Goal: Task Accomplishment & Management: Complete application form

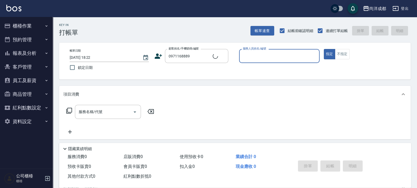
type input "[PERSON_NAME]/0971168889/null"
type input "Lance-02"
click at [324, 49] on button "指定" at bounding box center [329, 54] width 11 height 10
type button "true"
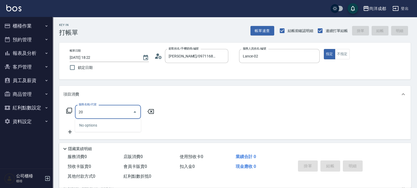
type input "201"
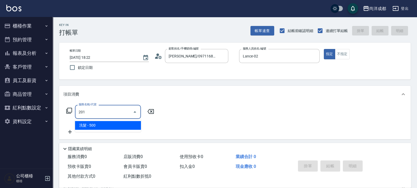
type input "50"
type input "洗髮(201)"
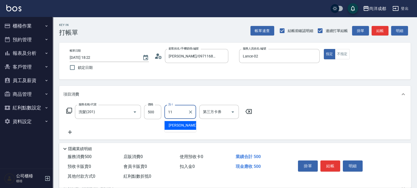
type input "[PERSON_NAME]-11"
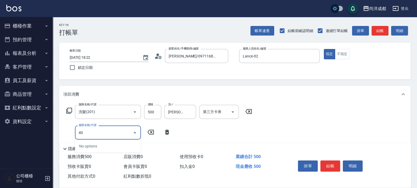
type input "401"
type input "70"
type input "剪髮(401)"
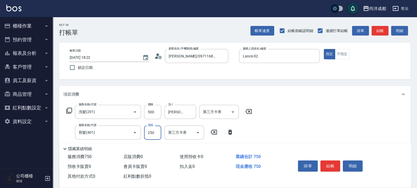
type input "3"
type input "50"
type input "30"
type input "80"
type input "300"
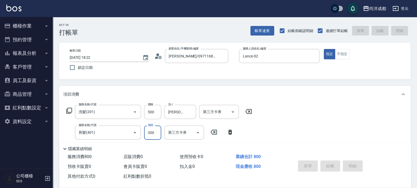
type input "[DATE] 18:23"
type input "0"
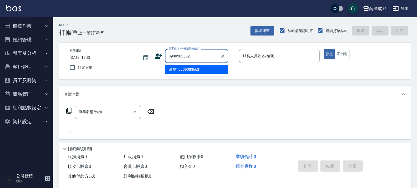
type input "0909383662"
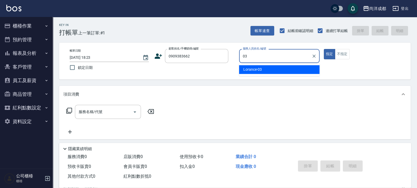
type input "Lorance-03"
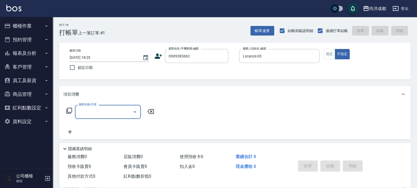
click at [157, 55] on icon at bounding box center [158, 55] width 7 height 5
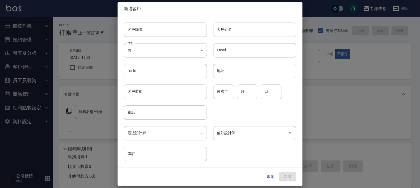
type input "0909383662"
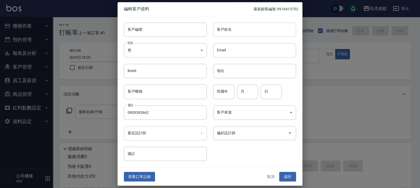
click at [244, 26] on input "客戶姓名" at bounding box center [254, 29] width 83 height 14
type input "[PERSON_NAME]"
click at [284, 174] on button "儲存" at bounding box center [287, 176] width 17 height 10
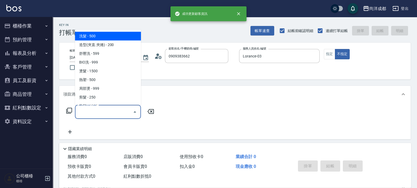
click at [115, 114] on input "服務名稱/代號" at bounding box center [103, 111] width 53 height 9
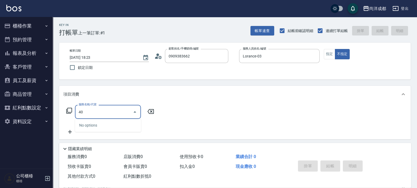
type input "401"
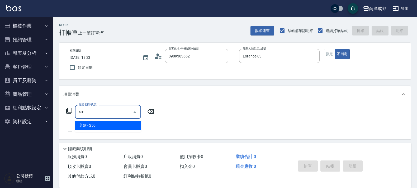
type input "20"
type input "剪髮(401)"
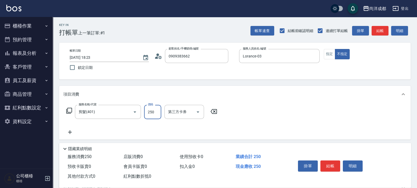
type input "8"
type input "0"
type input "80"
type input "800"
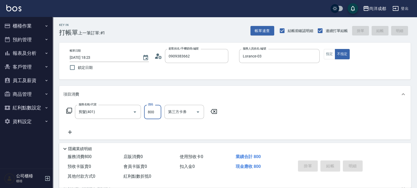
type input "[DATE] 18:24"
type input "0"
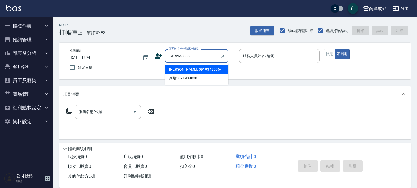
type input "[PERSON_NAME]/0919348006/"
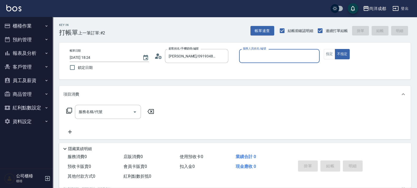
type input "Lorance-03"
click at [335, 49] on button "不指定" at bounding box center [342, 54] width 15 height 10
type button "false"
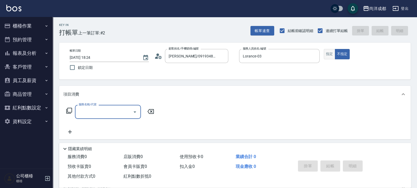
click at [332, 58] on button "指定" at bounding box center [329, 54] width 11 height 10
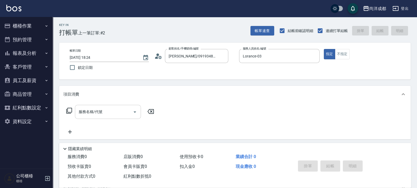
click at [87, 113] on input "服務名稱/代號" at bounding box center [103, 111] width 53 height 9
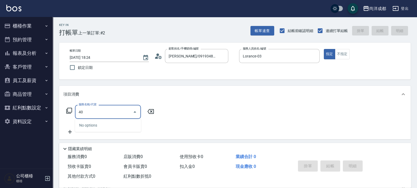
type input "401"
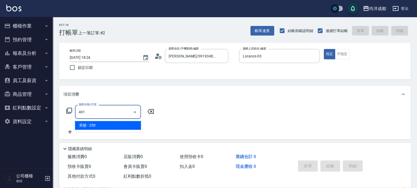
type input "20"
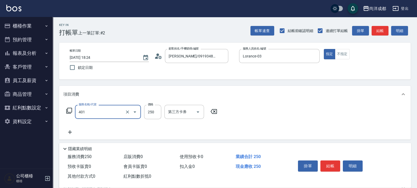
type input "剪髮(401)"
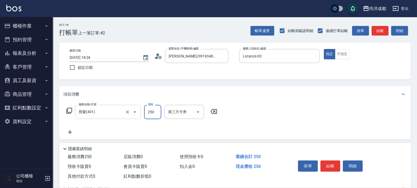
type input "8"
type input "0"
type input "80"
type input "800"
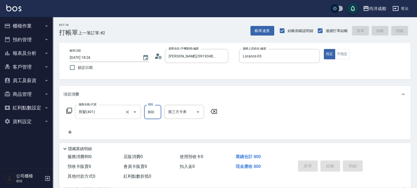
type input "0"
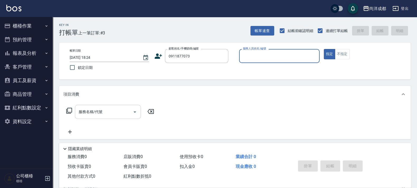
type input "王/0911877073/null"
click at [159, 57] on icon at bounding box center [160, 56] width 3 height 3
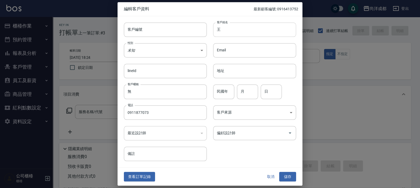
click at [231, 32] on input "王" at bounding box center [254, 29] width 83 height 14
type input "[PERSON_NAME]"
click at [289, 174] on button "儲存" at bounding box center [287, 176] width 17 height 10
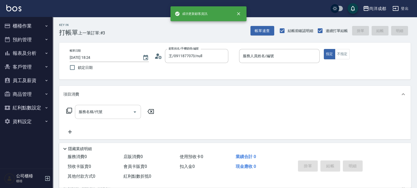
click at [114, 117] on div "服務名稱/代號" at bounding box center [108, 112] width 66 height 14
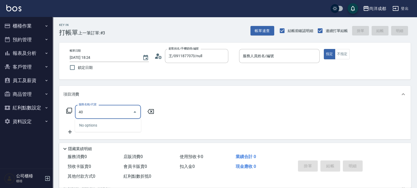
type input "401"
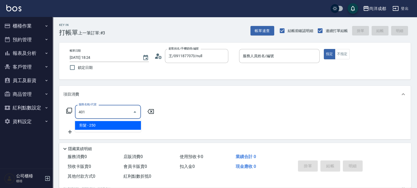
type input "20"
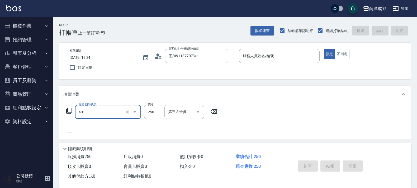
type input "剪髮(401)"
type input "8"
type input "0"
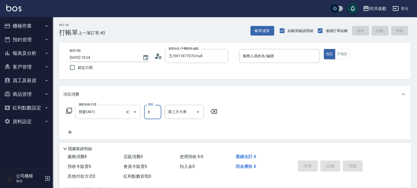
type input "80"
type input "800"
click at [295, 57] on input "服務人員姓名/編號" at bounding box center [280, 55] width 76 height 9
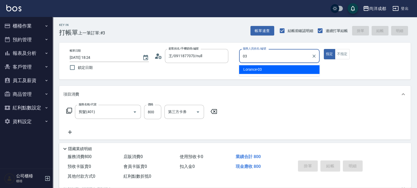
type input "Lorance-03"
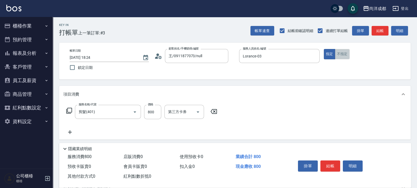
click at [342, 53] on button "不指定" at bounding box center [342, 54] width 15 height 10
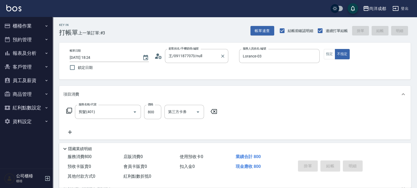
type input "[DATE] 18:25"
type input "0"
